Goal: Information Seeking & Learning: Learn about a topic

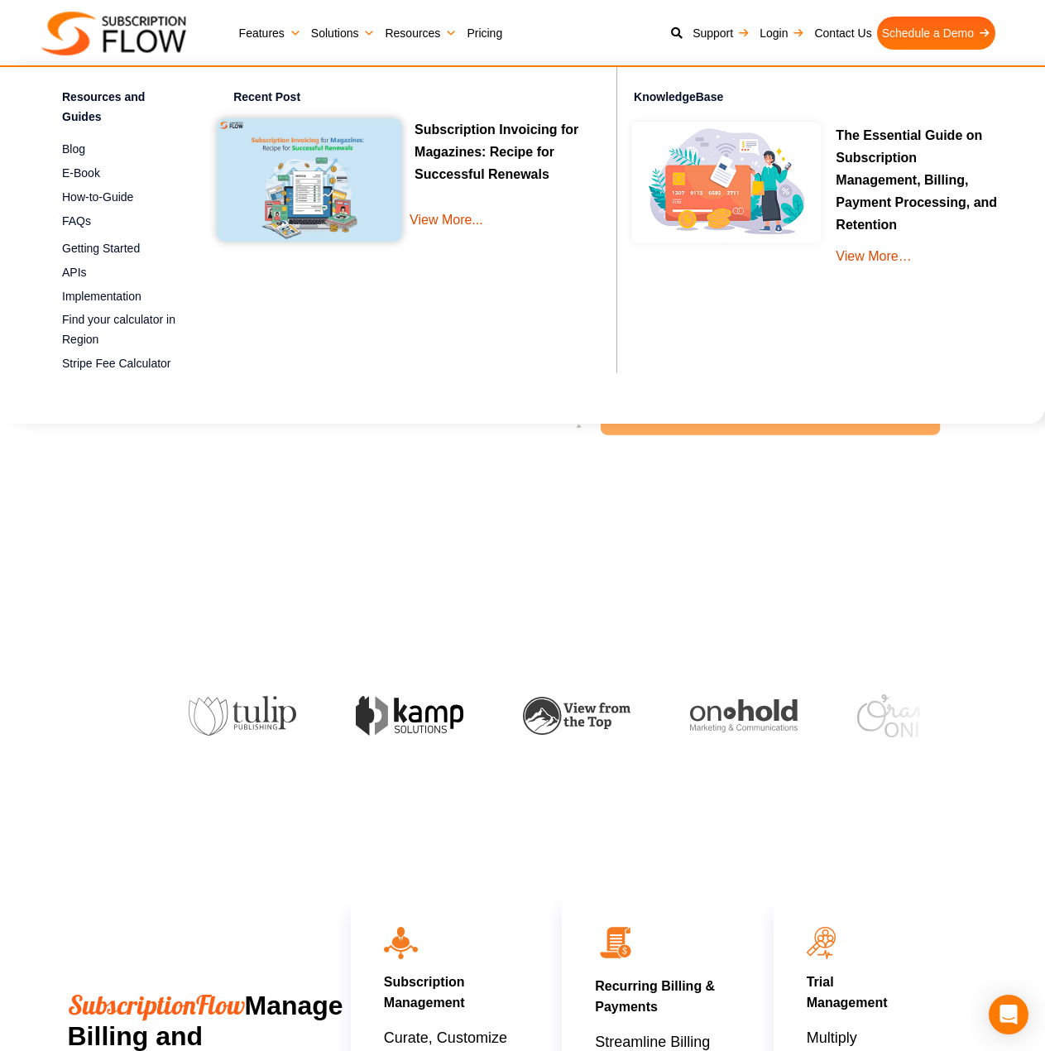
click at [498, 24] on link "Pricing" at bounding box center [485, 33] width 46 height 33
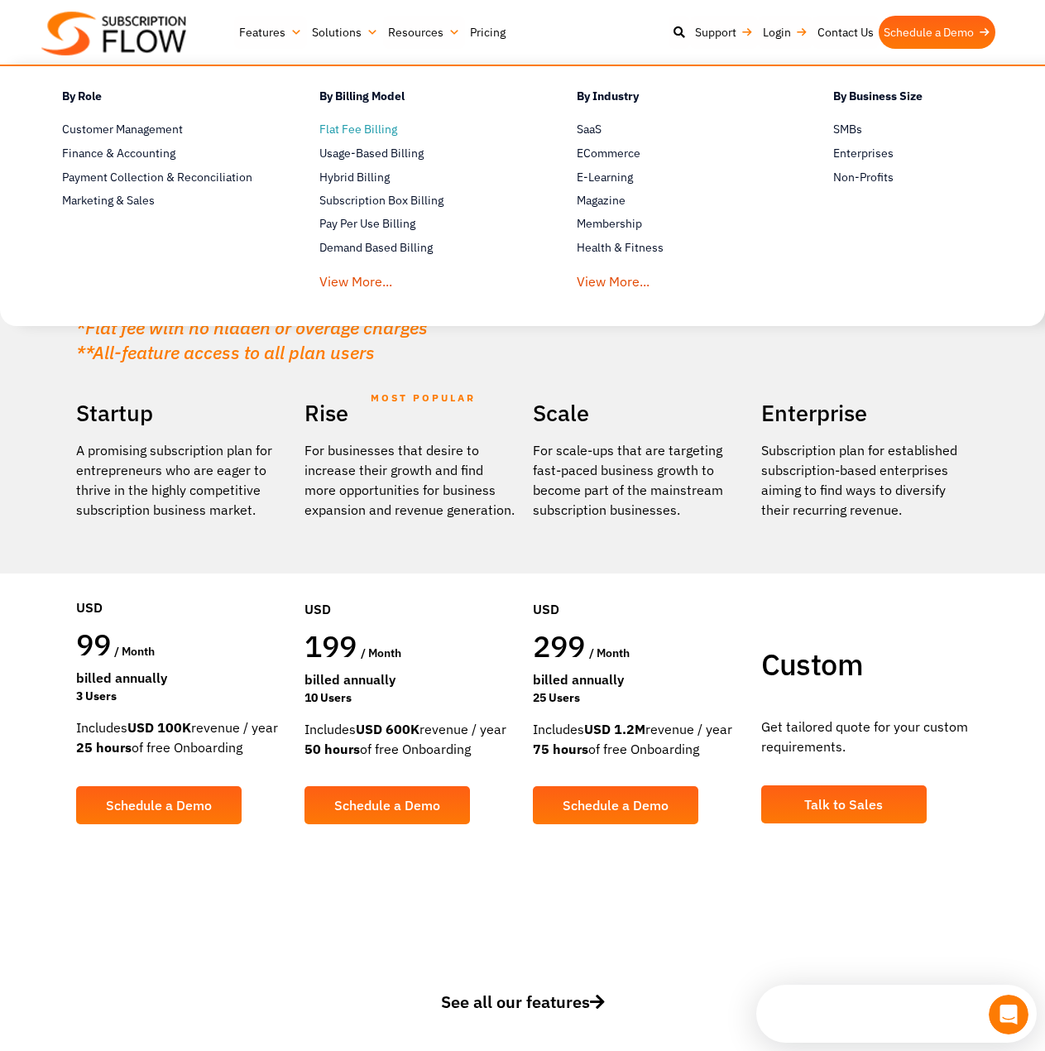
click at [376, 132] on span "Flat Fee Billing" at bounding box center [358, 129] width 78 height 17
click at [593, 145] on span "ECommerce" at bounding box center [609, 153] width 64 height 17
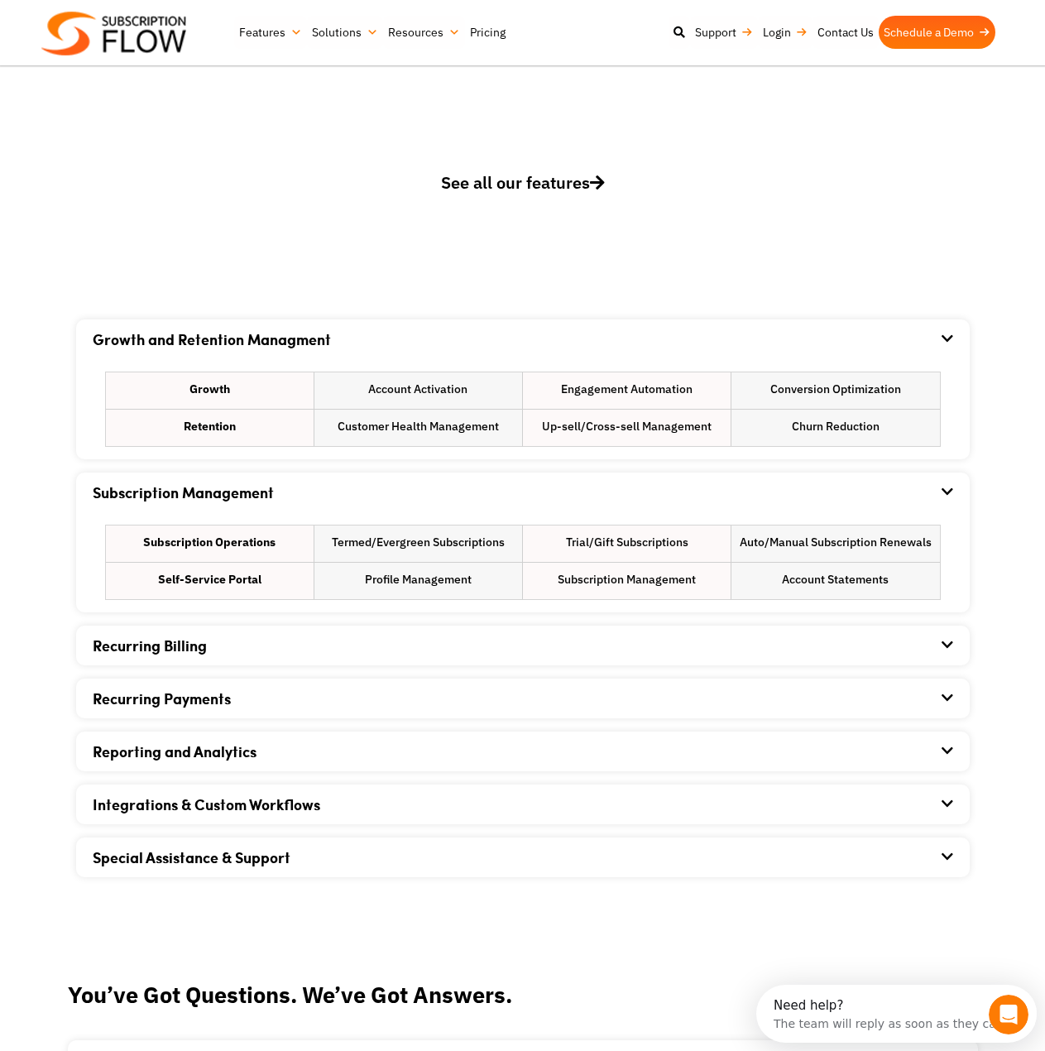
scroll to position [1076, 0]
